Goal: Navigation & Orientation: Find specific page/section

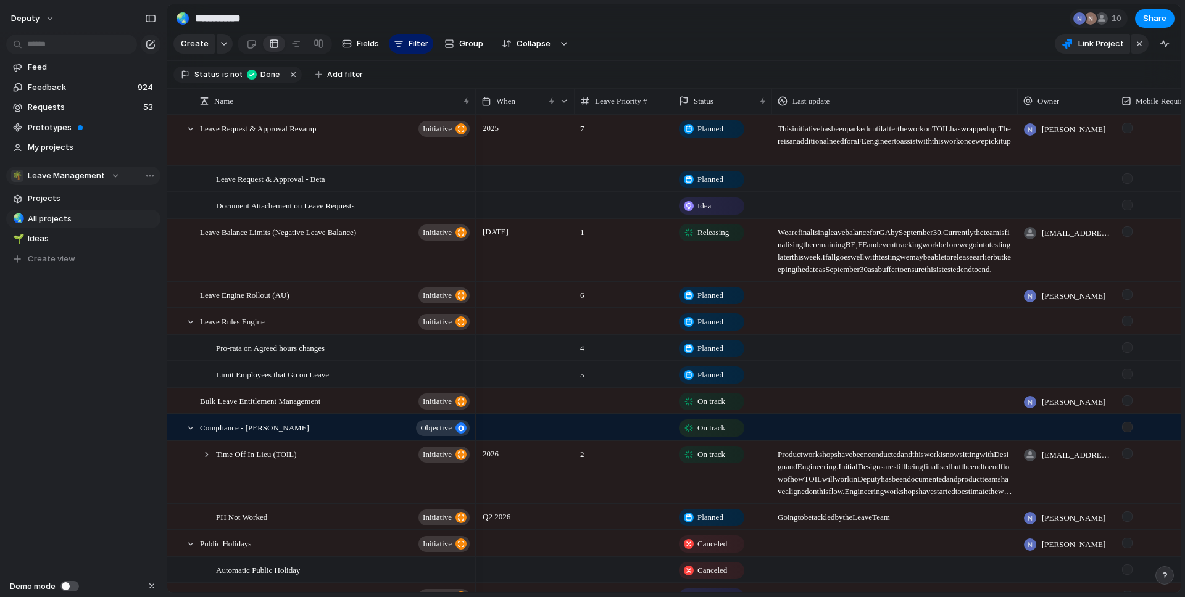
click at [88, 175] on span "Leave Management" at bounding box center [66, 176] width 77 height 12
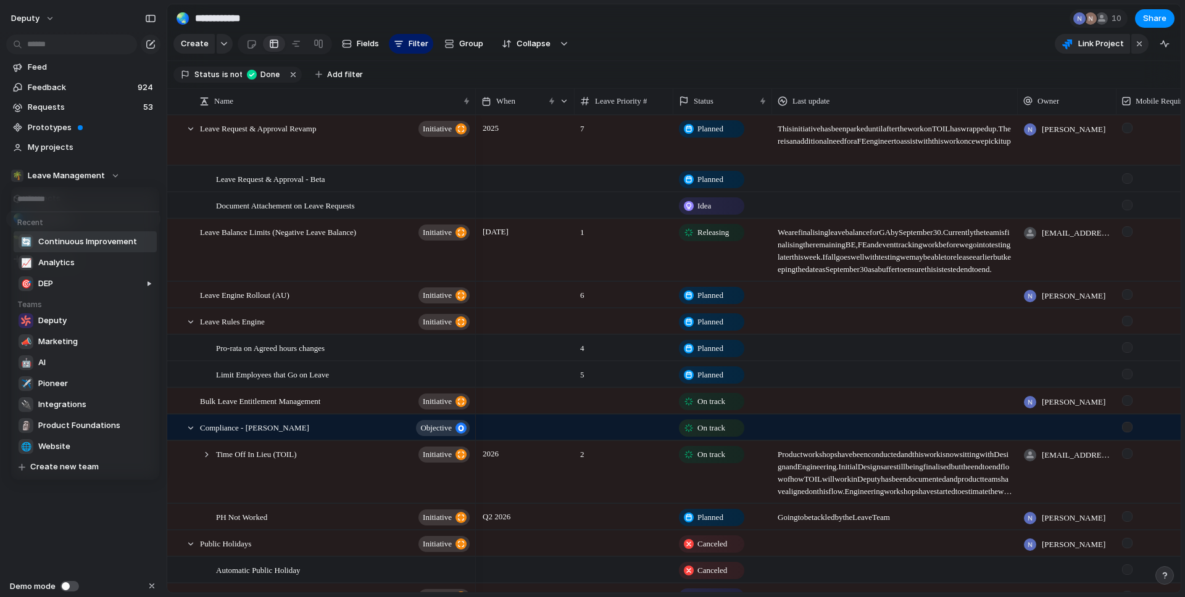
click at [88, 244] on span "Continuous Improvement" at bounding box center [87, 242] width 99 height 12
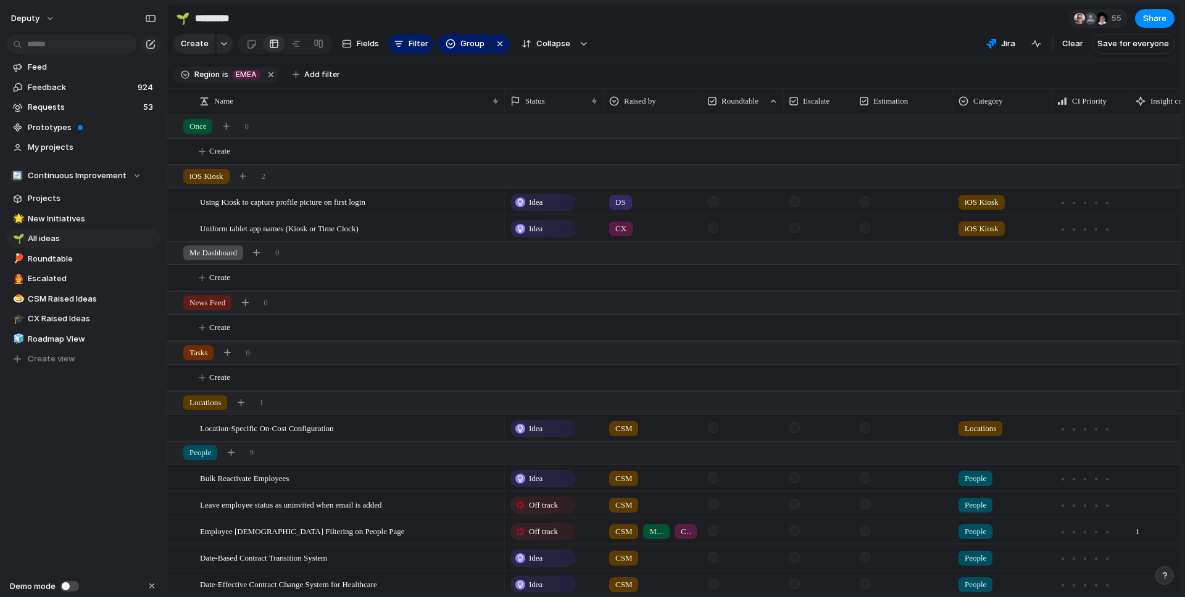
click at [66, 428] on div "Feed Feedback 924 Requests 53 Prototypes My projects 🔄 Continuous Improvement P…" at bounding box center [83, 234] width 167 height 468
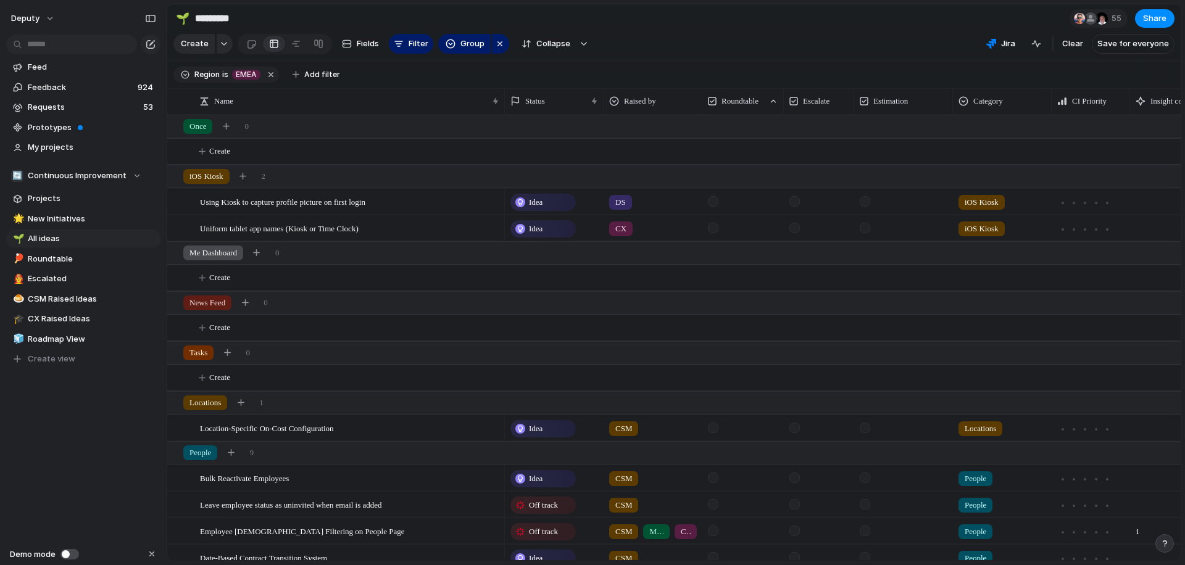
click at [65, 442] on div "Feed Feedback 924 Requests 53 Prototypes My projects 🔄 Continuous Improvement P…" at bounding box center [83, 234] width 167 height 468
click at [62, 241] on span "All ideas" at bounding box center [92, 239] width 128 height 12
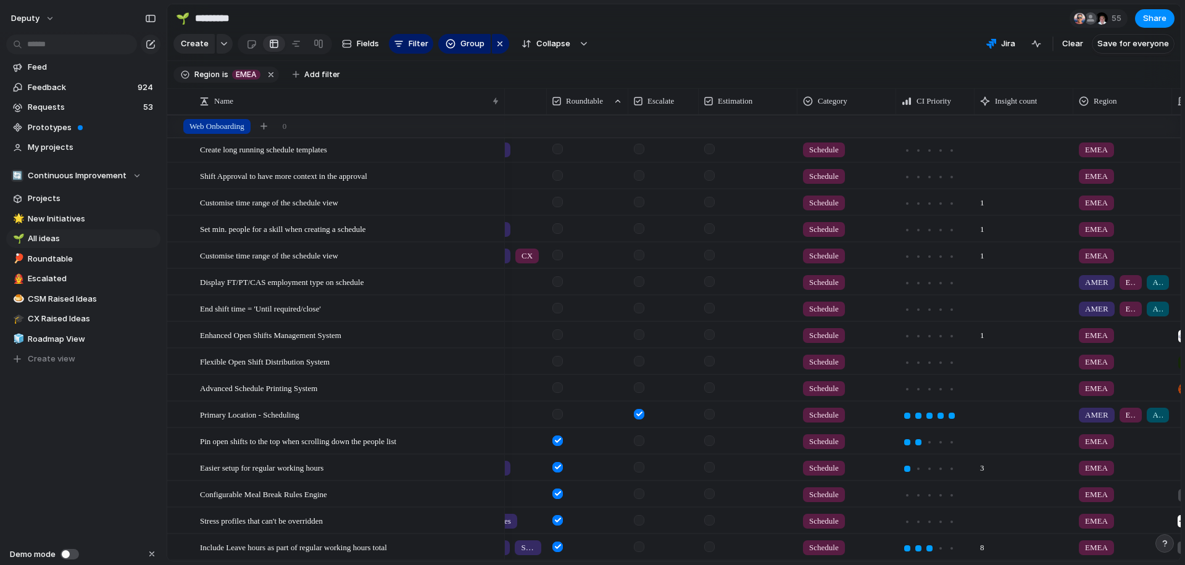
scroll to position [1437, 0]
